Goal: Information Seeking & Learning: Check status

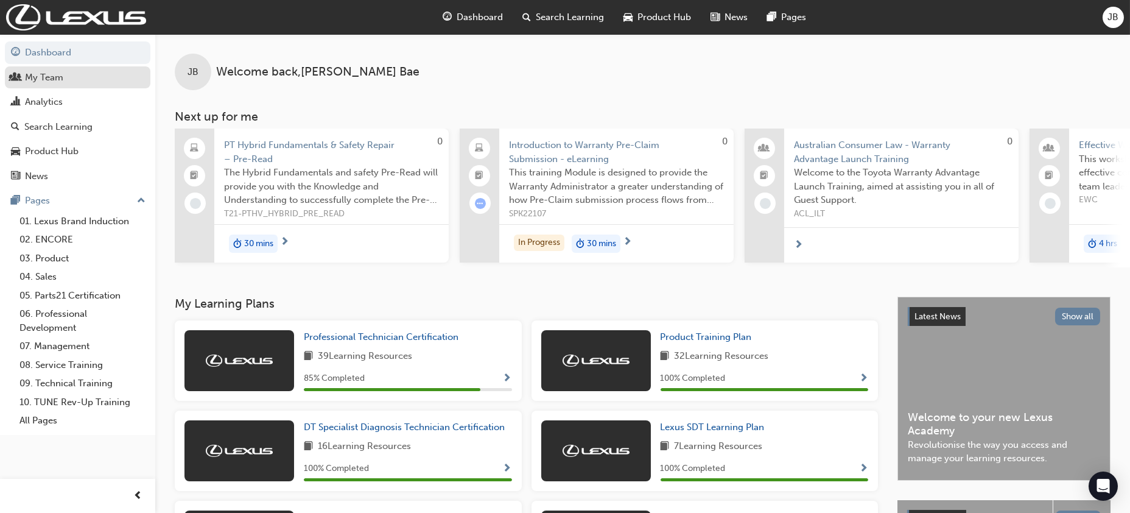
click at [61, 83] on div "My Team" at bounding box center [44, 78] width 38 height 14
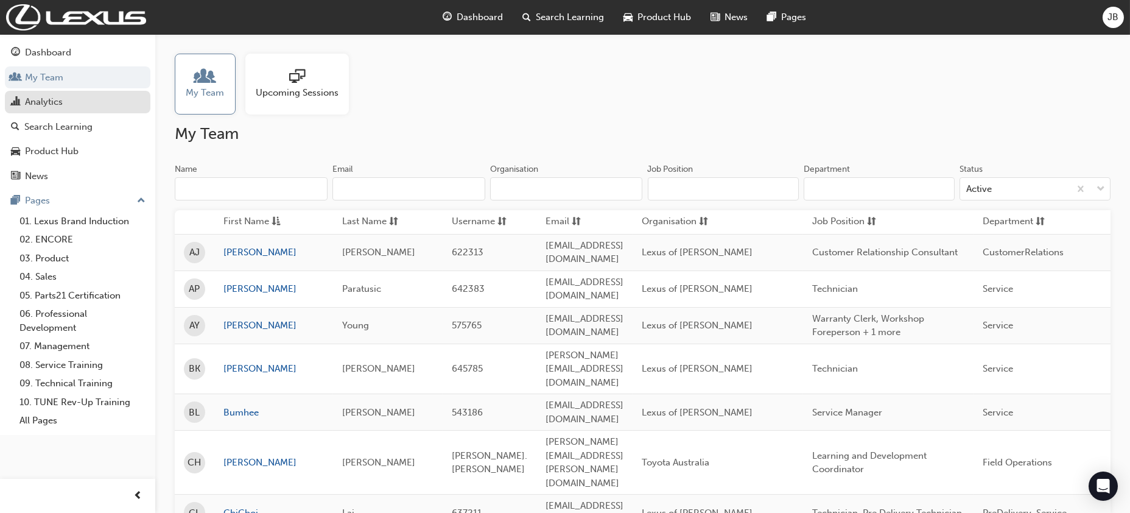
click at [74, 99] on div "Analytics" at bounding box center [77, 101] width 133 height 15
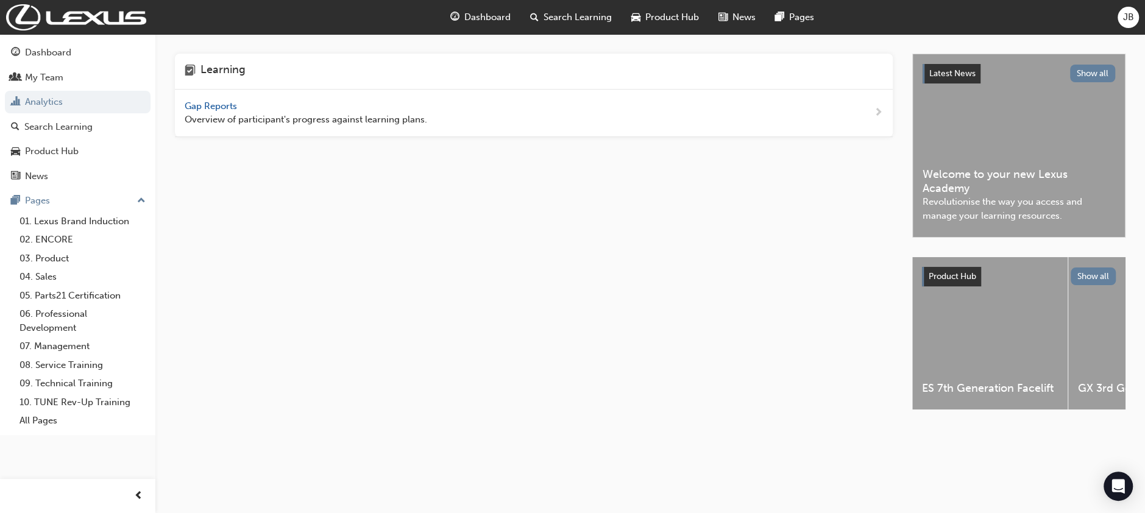
click at [197, 99] on div "Gap Reports Overview of participant's progress against learning plans." at bounding box center [306, 112] width 242 height 27
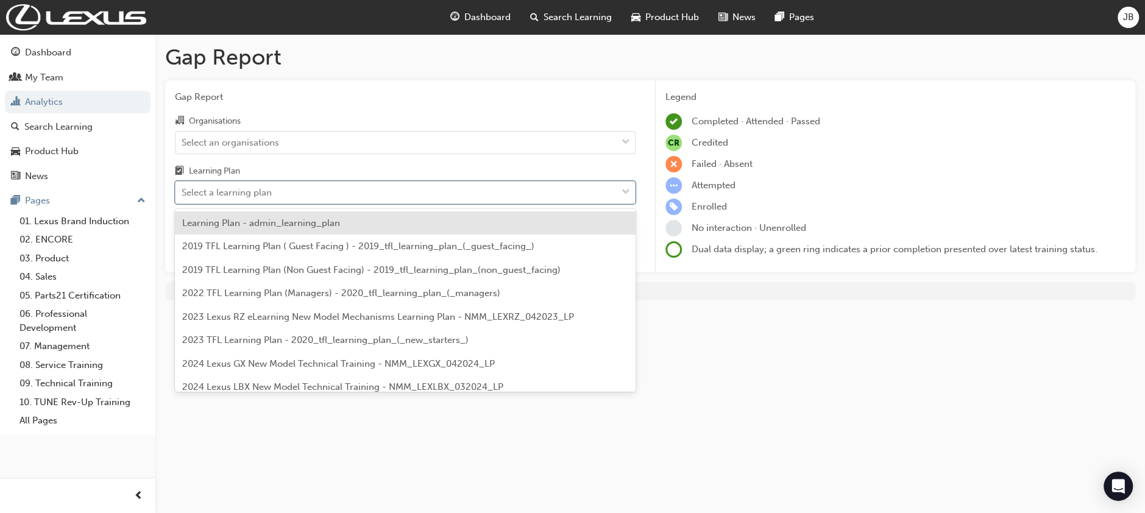
click at [258, 193] on div "Select a learning plan" at bounding box center [227, 193] width 90 height 14
click at [183, 193] on input "Learning Plan option Learning Plan - admin_learning_plan focused, 1 of 146. 146…" at bounding box center [182, 192] width 1 height 10
type input "d"
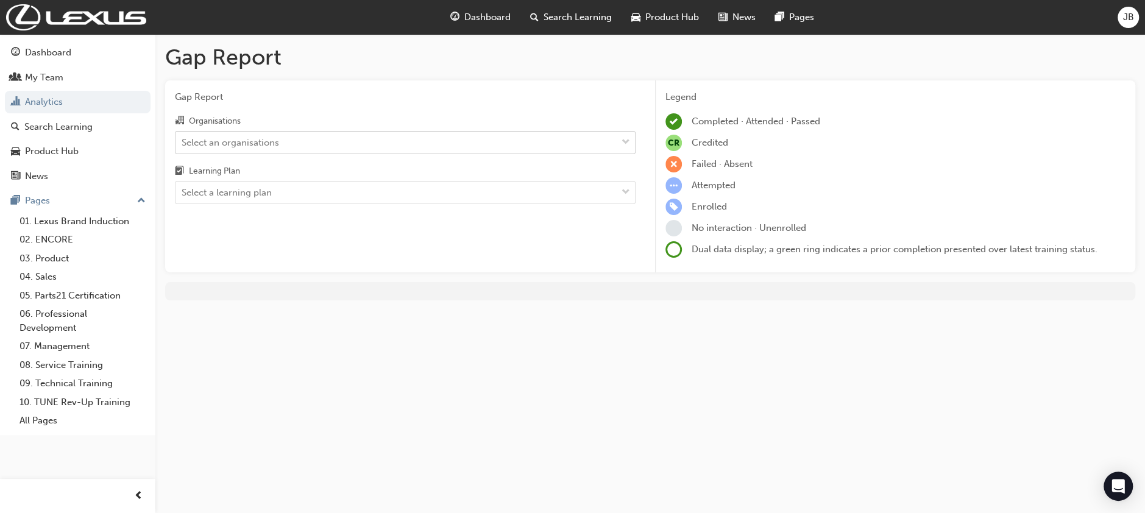
click at [263, 153] on div "Organisations Select an organisations Learning Plan Select a learning plan" at bounding box center [405, 158] width 460 height 91
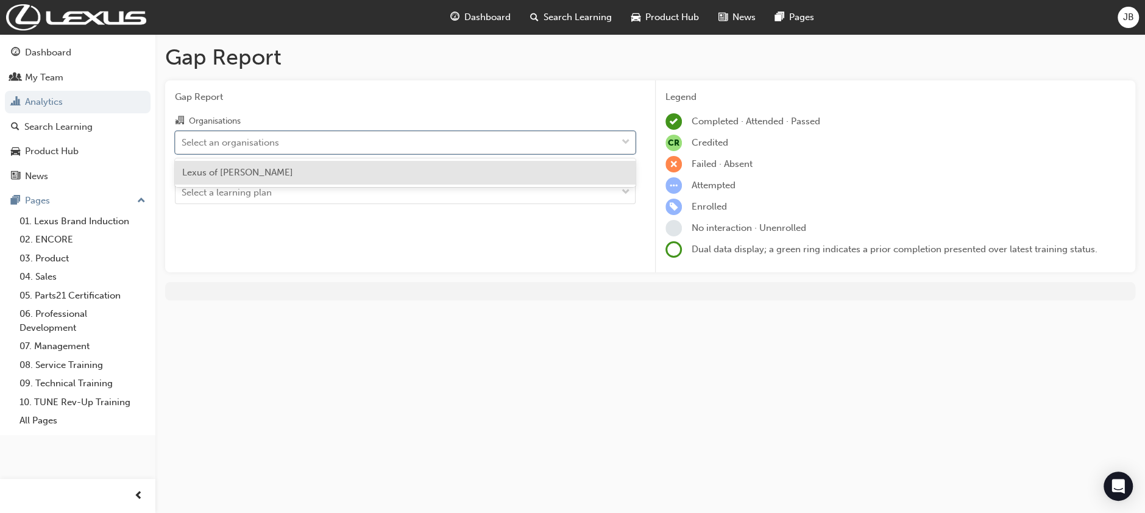
drag, startPoint x: 263, startPoint y: 153, endPoint x: 250, endPoint y: 142, distance: 17.2
click at [250, 142] on div "Select an organisations" at bounding box center [230, 142] width 97 height 14
click at [183, 142] on input "Organisations option Lexus of [PERSON_NAME] focused, 1 of 1. 1 result available…" at bounding box center [182, 141] width 1 height 10
click at [244, 175] on span "Lexus of [PERSON_NAME]" at bounding box center [237, 172] width 111 height 11
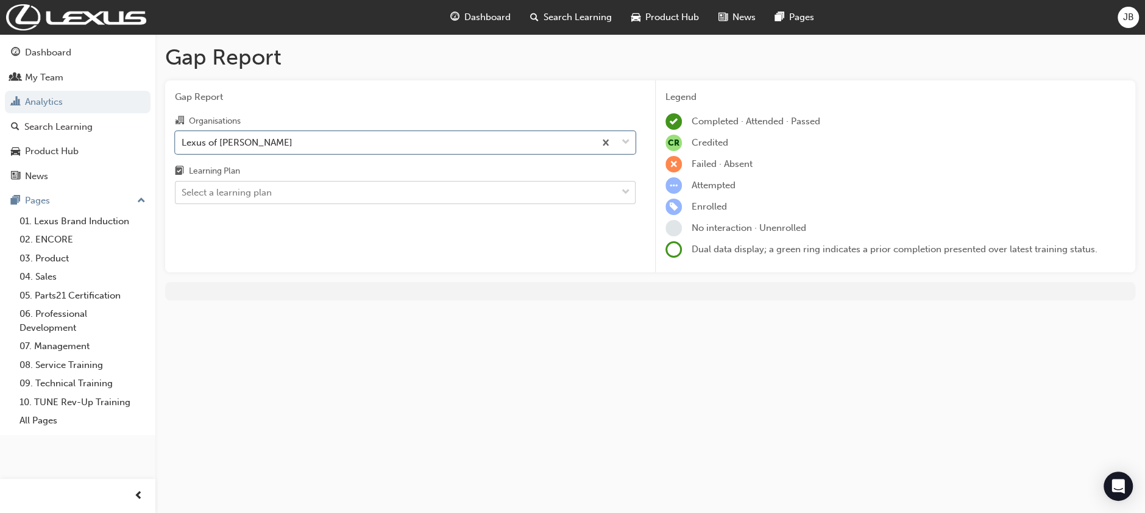
click at [239, 197] on div "Select a learning plan" at bounding box center [227, 193] width 90 height 14
click at [183, 197] on input "Learning Plan Select a learning plan" at bounding box center [182, 192] width 1 height 10
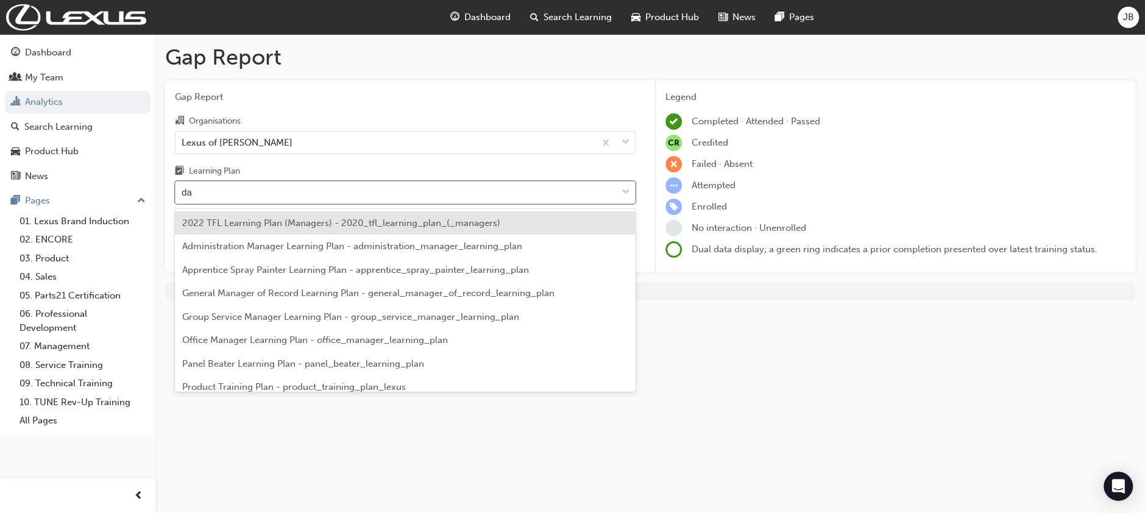
type input "d"
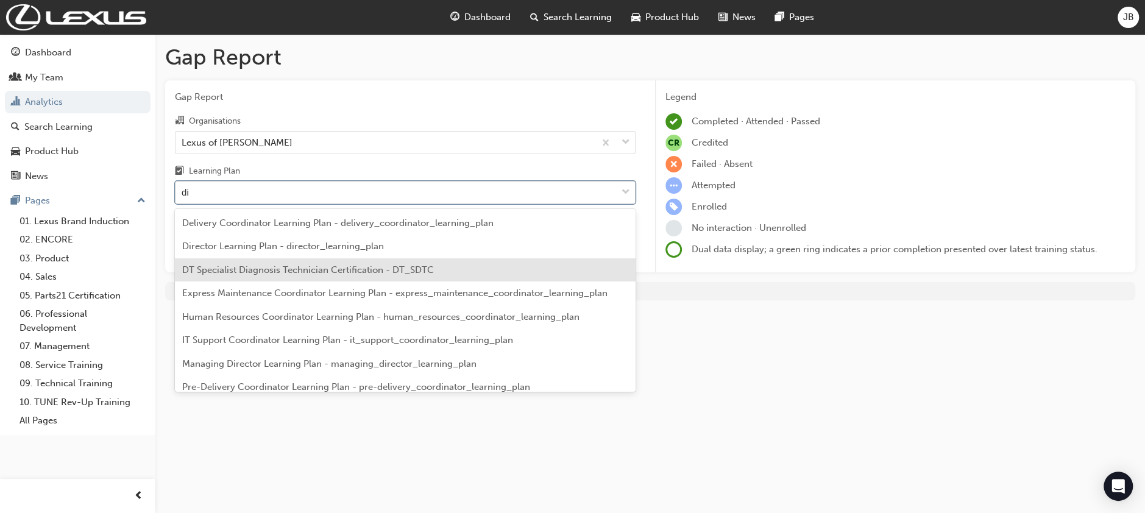
type input "d"
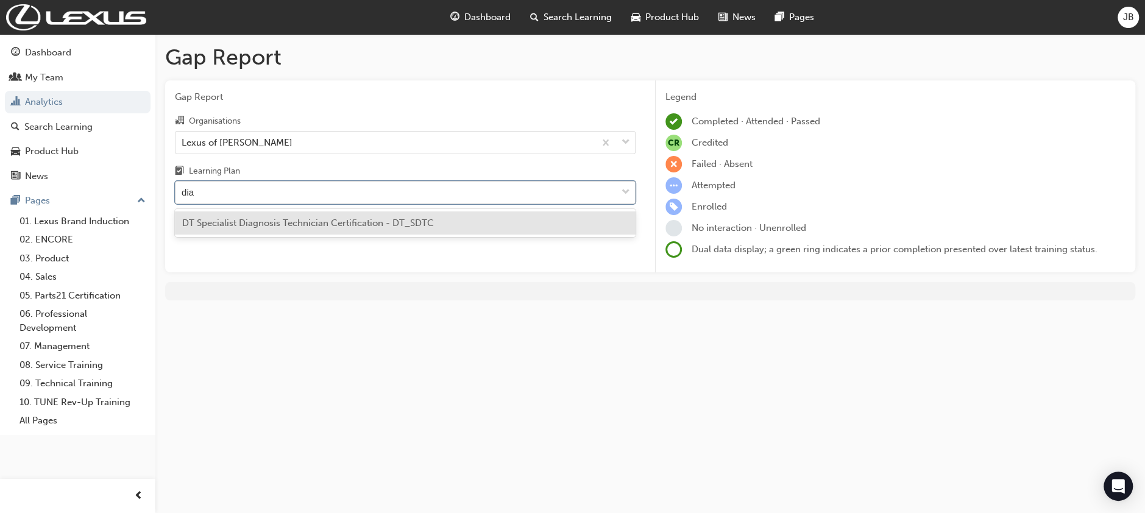
type input "dia"
click at [337, 221] on span "DT Specialist Diagnosis Technician Certification - DT_SDTC" at bounding box center [308, 222] width 252 height 11
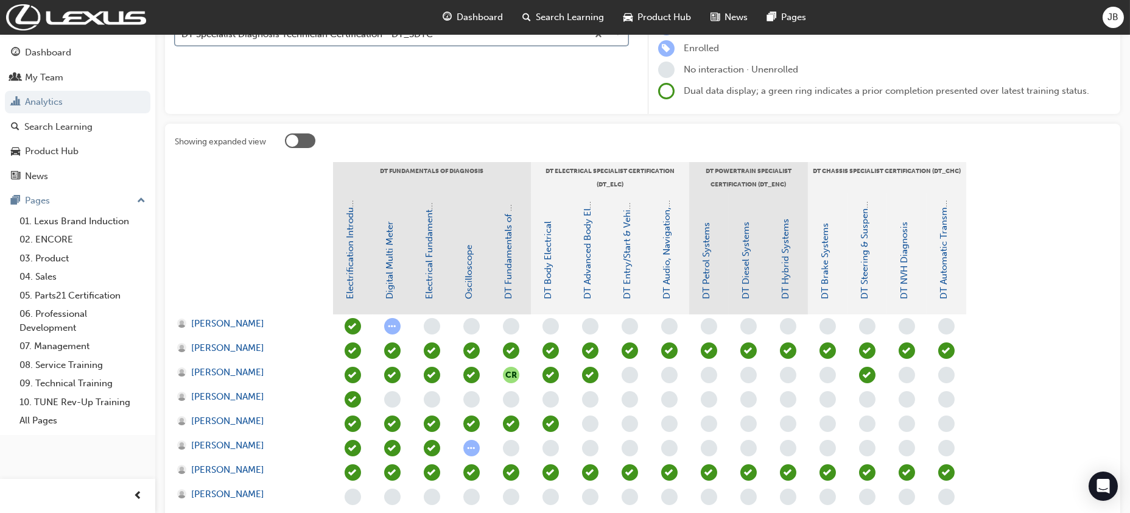
scroll to position [402, 0]
